Goal: Task Accomplishment & Management: Manage account settings

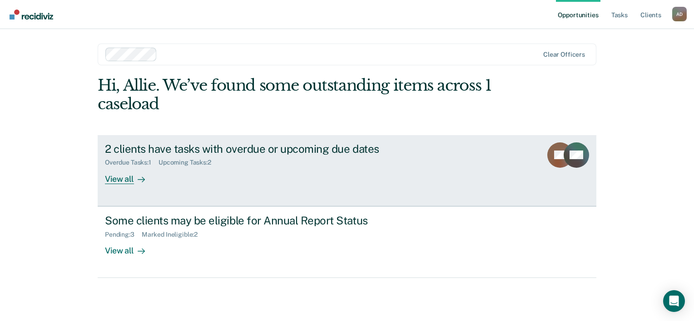
click at [242, 167] on div "2 clients have tasks with overdue or upcoming due dates Overdue Tasks : 1 Upcom…" at bounding box center [275, 164] width 341 height 42
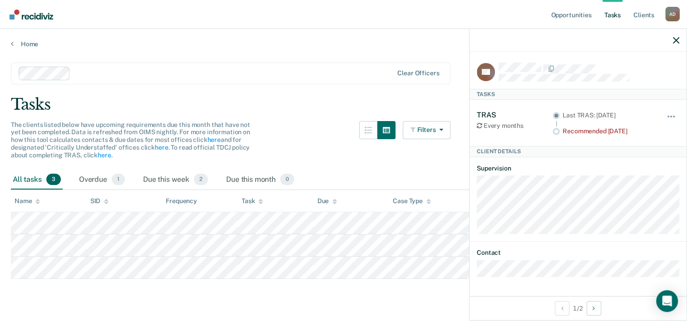
click at [395, 95] on div "Tasks" at bounding box center [343, 104] width 665 height 19
click at [677, 38] on icon "button" at bounding box center [676, 40] width 6 height 6
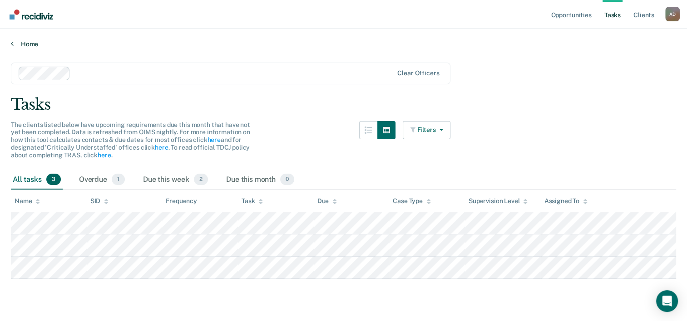
click at [12, 43] on icon at bounding box center [12, 43] width 3 height 7
